Goal: Task Accomplishment & Management: Use online tool/utility

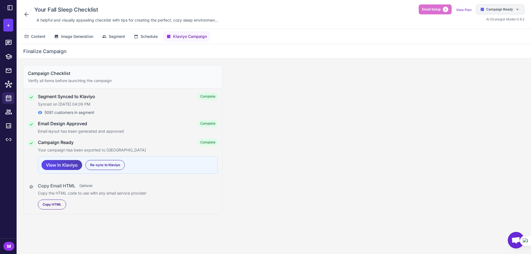
drag, startPoint x: 0, startPoint y: 0, endPoint x: 501, endPoint y: 5, distance: 500.8
click at [501, 5] on div "Campaign Ready" at bounding box center [500, 9] width 48 height 10
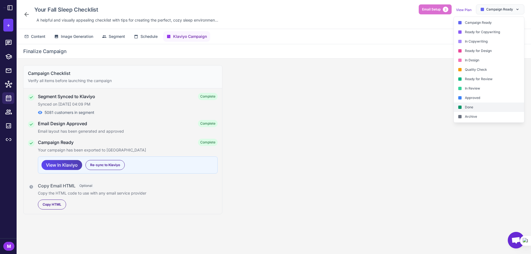
click at [477, 110] on div "Done" at bounding box center [489, 107] width 70 height 9
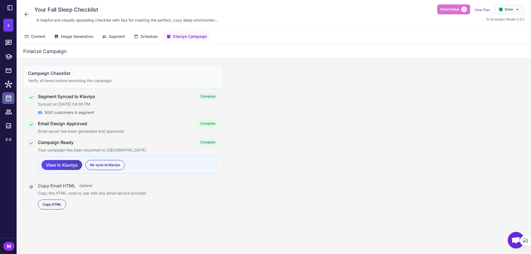
click at [8, 95] on icon at bounding box center [8, 98] width 7 height 7
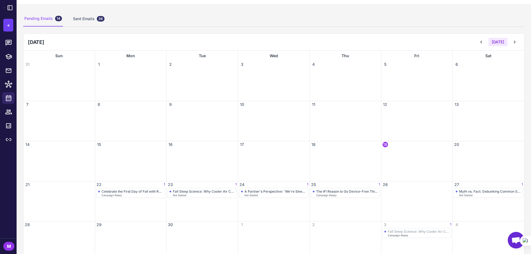
scroll to position [42, 0]
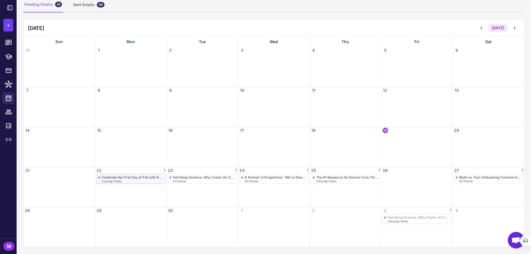
click at [125, 178] on div "Celebrate the First Day of Fall with Restful Nights" at bounding box center [132, 177] width 62 height 4
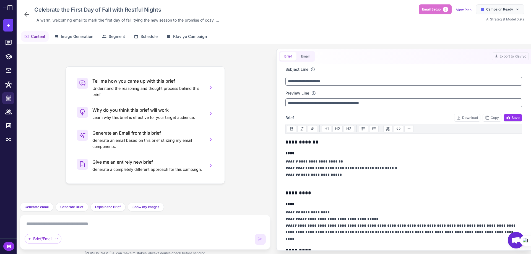
scroll to position [55, 0]
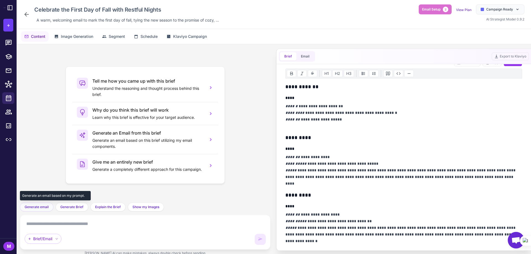
click at [38, 208] on span "Generate email" at bounding box center [37, 207] width 24 height 5
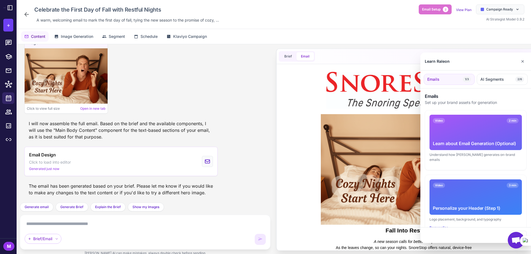
scroll to position [0, 0]
drag, startPoint x: 523, startPoint y: 61, endPoint x: 171, endPoint y: 36, distance: 352.7
click at [523, 61] on button "✕" at bounding box center [522, 61] width 8 height 11
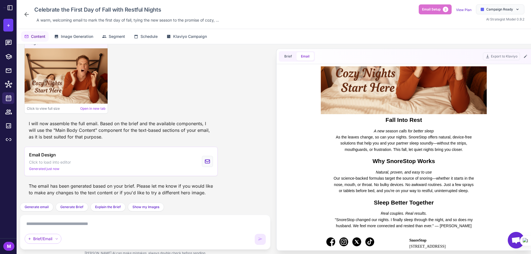
scroll to position [138, 0]
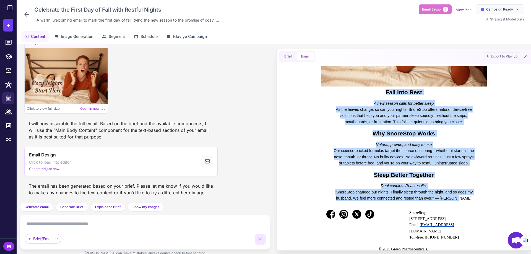
drag, startPoint x: 377, startPoint y: 92, endPoint x: 468, endPoint y: 214, distance: 152.7
click at [468, 214] on td "Fall Into Rest A new season calls for better sleep As the leaves change, so can…" at bounding box center [403, 96] width 237 height 336
copy td "Fall Into Rest A new season calls for better sleep As the leaves change, so can…"
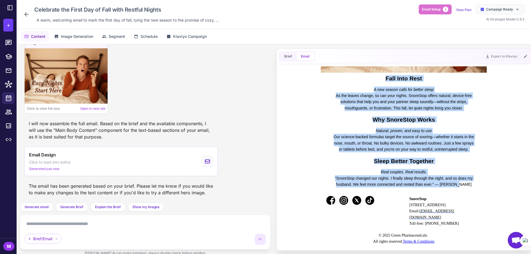
click at [407, 143] on p "Our science-backed formulas target the source of snoring—whether it starts in t…" at bounding box center [404, 143] width 144 height 19
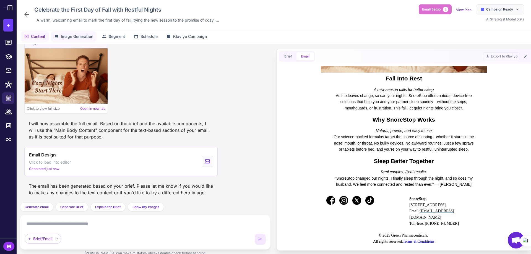
click at [79, 37] on span "Image Generation" at bounding box center [77, 36] width 32 height 6
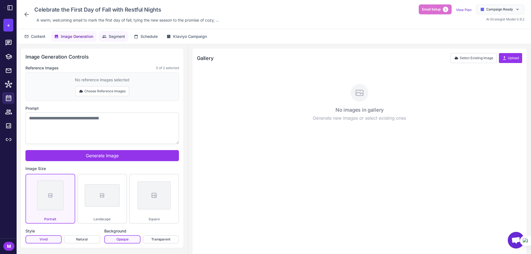
click at [117, 38] on span "Segment" at bounding box center [117, 36] width 16 height 6
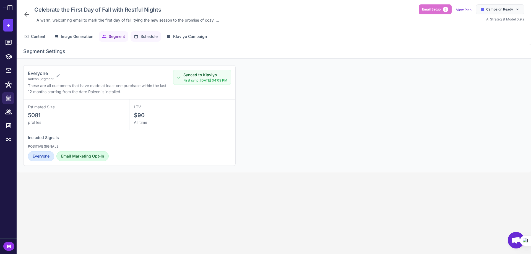
click at [152, 40] on button "Schedule" at bounding box center [145, 36] width 30 height 11
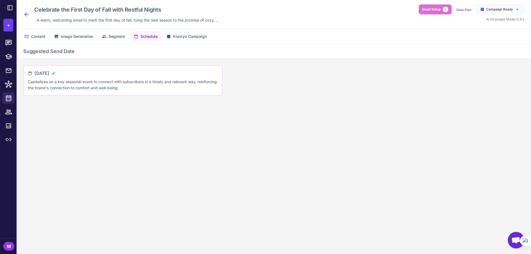
click at [56, 72] on icon at bounding box center [53, 73] width 4 height 4
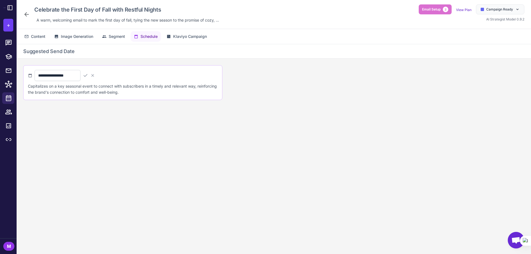
click at [95, 78] on div "**********" at bounding box center [65, 75] width 60 height 11
click at [87, 76] on icon at bounding box center [85, 75] width 4 height 3
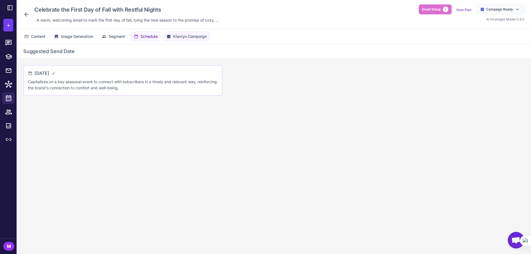
click at [188, 40] on button "Klaviyo Campaign" at bounding box center [186, 36] width 47 height 11
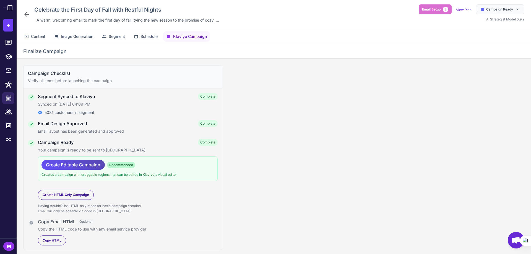
click at [80, 166] on span "Create Editable Campaign" at bounding box center [73, 165] width 54 height 10
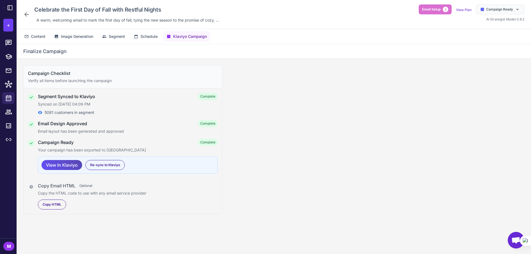
click at [70, 163] on span "View In Klaviyo" at bounding box center [62, 165] width 32 height 10
